Goal: Go to known website: Access a specific website the user already knows

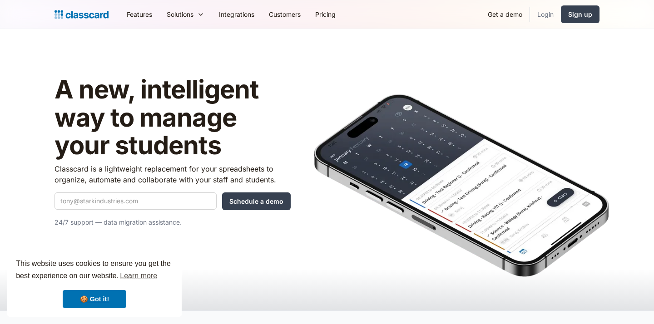
click at [546, 16] on link "Login" at bounding box center [545, 14] width 31 height 20
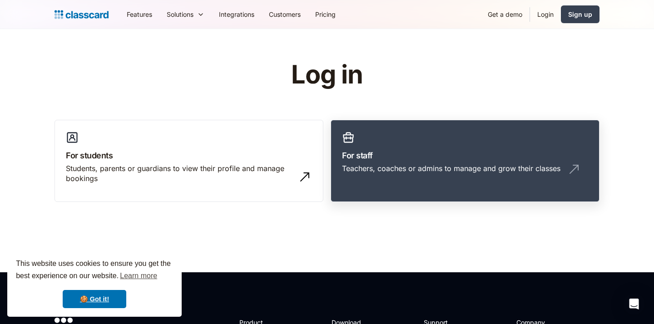
click at [361, 160] on h3 "For staff" at bounding box center [465, 155] width 246 height 12
